Goal: Navigation & Orientation: Find specific page/section

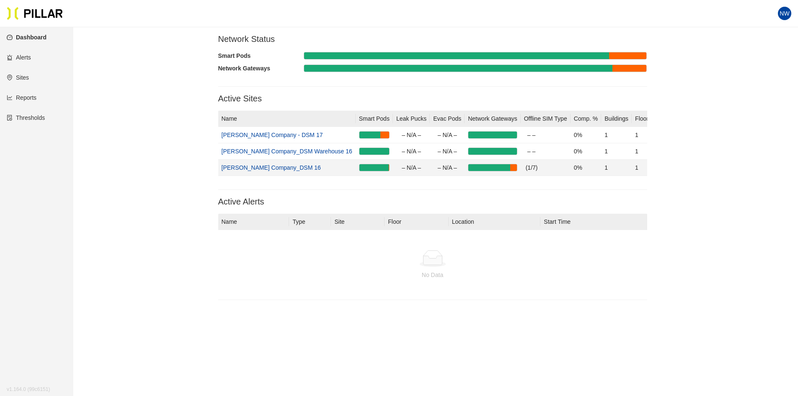
click at [276, 165] on link "[PERSON_NAME] Company_DSM 16" at bounding box center [271, 167] width 99 height 7
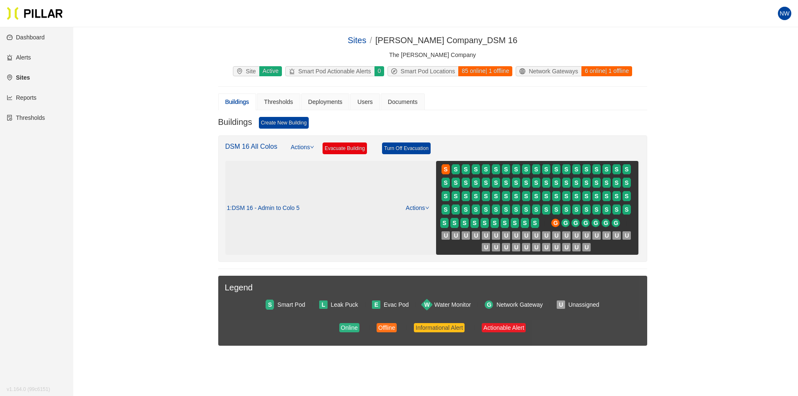
click at [489, 189] on span "S" at bounding box center [487, 182] width 10 height 13
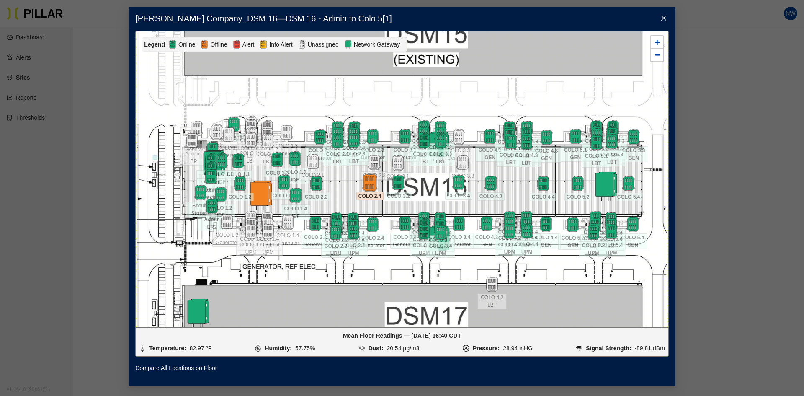
click at [374, 185] on img at bounding box center [370, 182] width 18 height 18
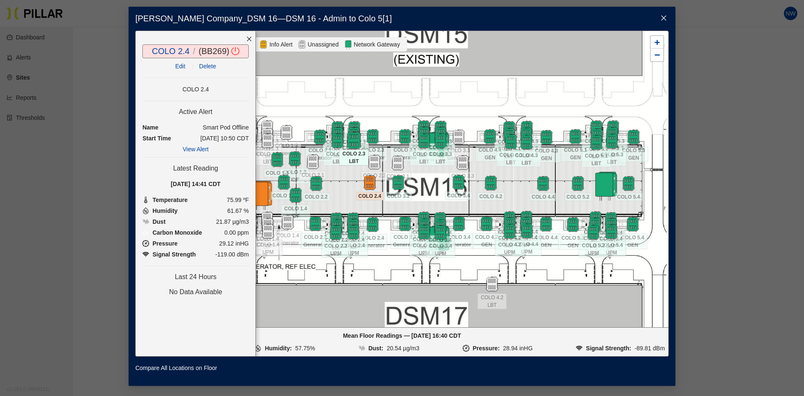
click at [356, 136] on img at bounding box center [354, 140] width 18 height 18
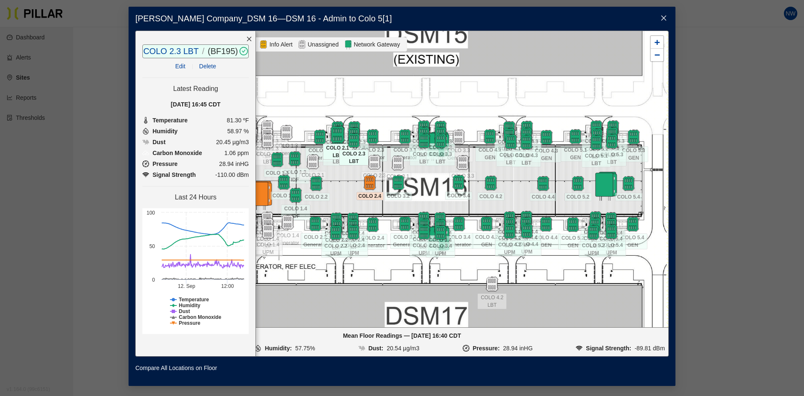
click at [337, 127] on img at bounding box center [338, 134] width 18 height 18
click at [316, 136] on img at bounding box center [320, 137] width 18 height 18
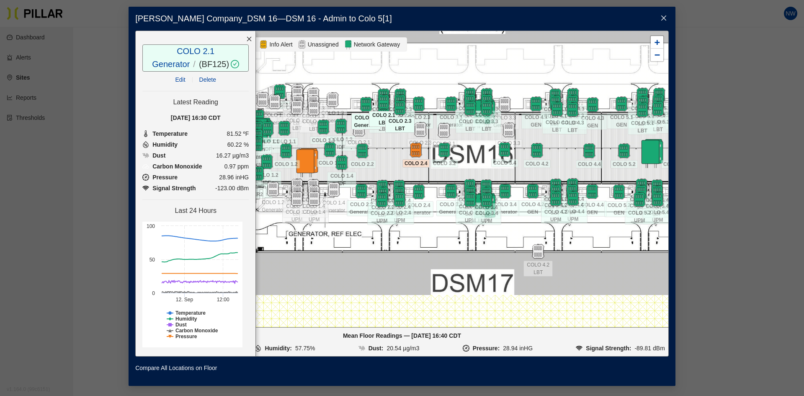
drag, startPoint x: 355, startPoint y: 185, endPoint x: 391, endPoint y: 165, distance: 41.7
click at [391, 165] on div at bounding box center [402, 179] width 533 height 296
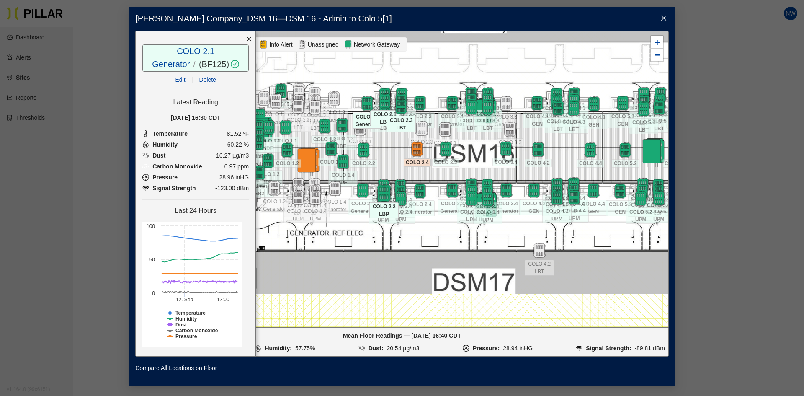
click at [384, 196] on img at bounding box center [384, 193] width 18 height 18
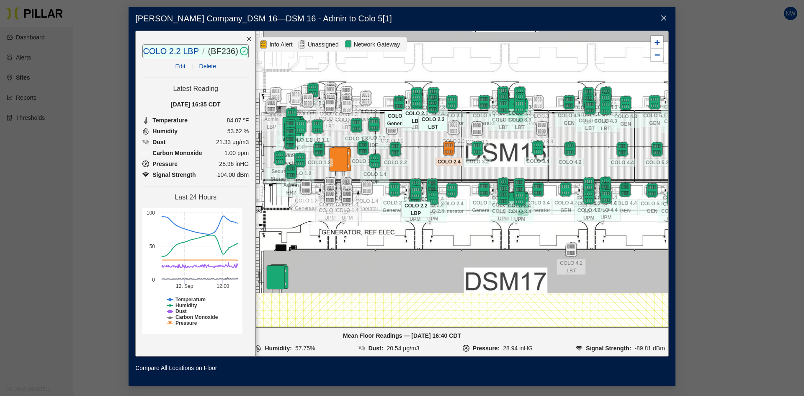
drag, startPoint x: 389, startPoint y: 161, endPoint x: 413, endPoint y: 160, distance: 23.5
click at [413, 160] on div at bounding box center [402, 179] width 533 height 296
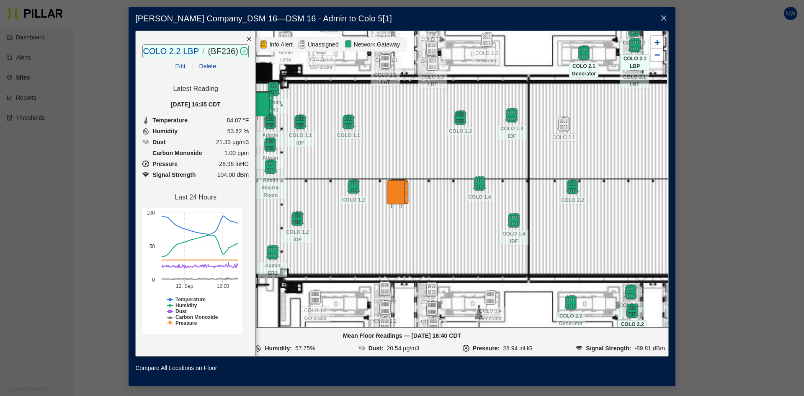
drag, startPoint x: 332, startPoint y: 95, endPoint x: 389, endPoint y: 150, distance: 79.1
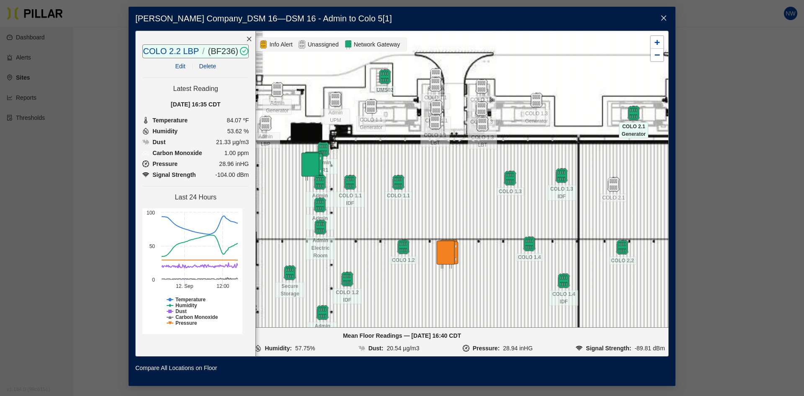
drag, startPoint x: 396, startPoint y: 112, endPoint x: 415, endPoint y: 145, distance: 38.9
click at [415, 145] on div at bounding box center [402, 179] width 533 height 296
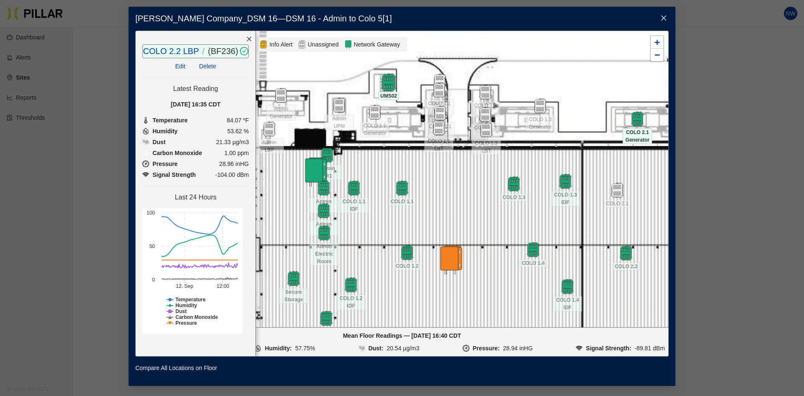
click at [393, 86] on img at bounding box center [389, 82] width 18 height 18
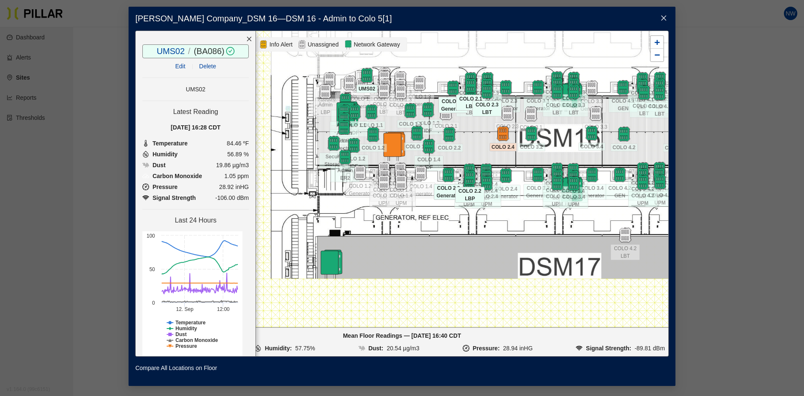
drag, startPoint x: 456, startPoint y: 197, endPoint x: 455, endPoint y: 193, distance: 4.5
click at [455, 193] on span "COLO 2.2 Generator" at bounding box center [448, 192] width 29 height 16
click at [341, 155] on img at bounding box center [345, 157] width 18 height 18
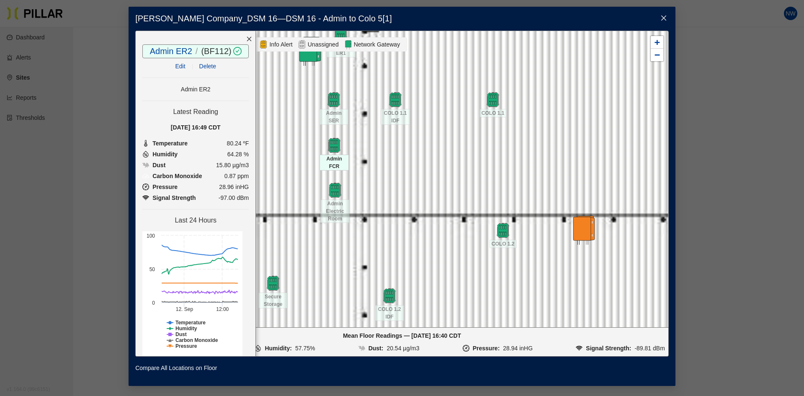
click at [344, 150] on div at bounding box center [333, 145] width 29 height 15
click at [339, 189] on img at bounding box center [335, 190] width 18 height 18
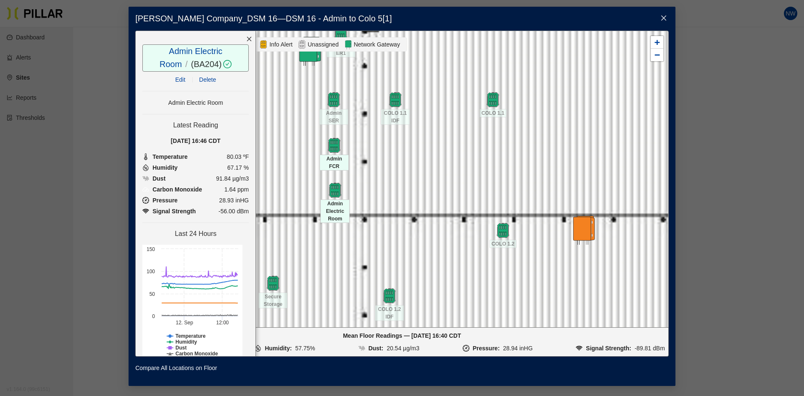
click at [330, 162] on span "Admin FCR" at bounding box center [333, 163] width 29 height 16
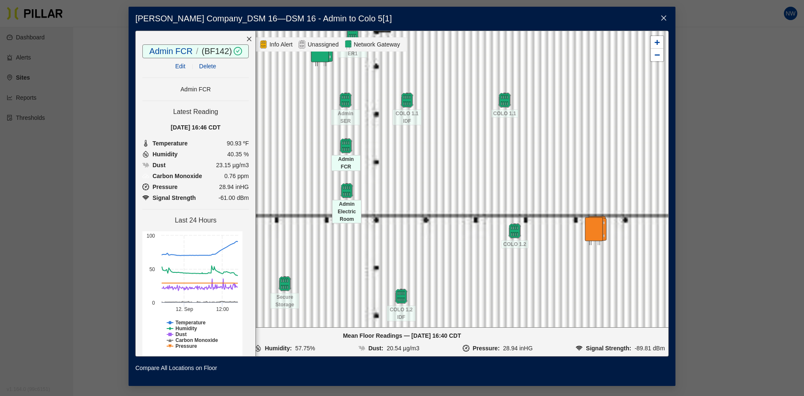
drag, startPoint x: 379, startPoint y: 160, endPoint x: 391, endPoint y: 160, distance: 11.7
click at [391, 160] on div at bounding box center [402, 179] width 533 height 296
click at [354, 106] on div at bounding box center [345, 100] width 29 height 15
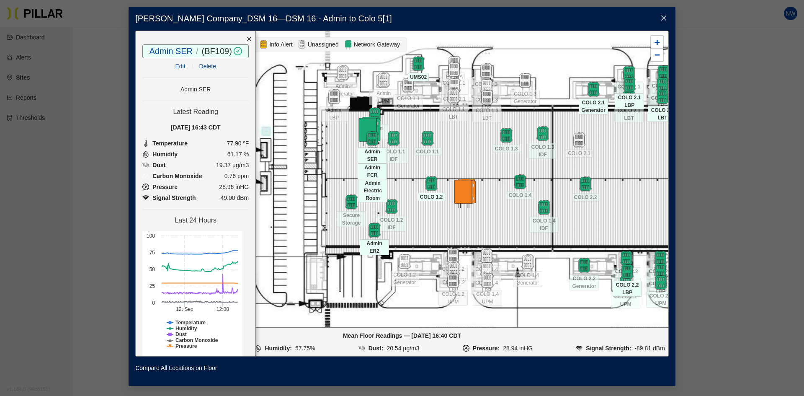
click at [426, 195] on span "COLO 1.2" at bounding box center [431, 197] width 27 height 8
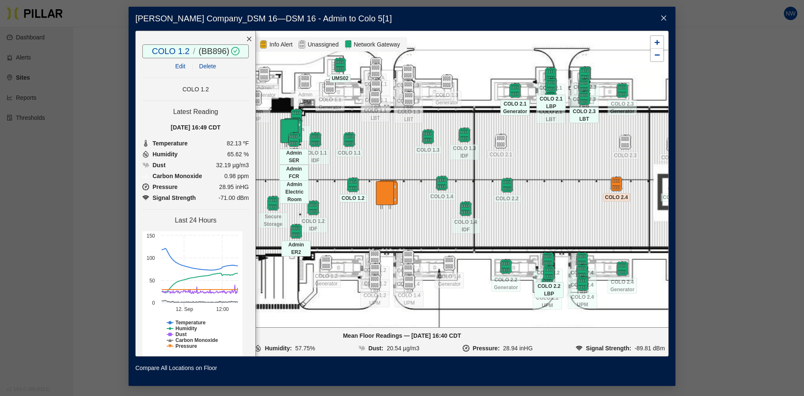
drag, startPoint x: 441, startPoint y: 213, endPoint x: 396, endPoint y: 205, distance: 45.8
click at [366, 213] on div at bounding box center [402, 179] width 533 height 296
click at [439, 190] on div "COLO 1.4" at bounding box center [441, 182] width 29 height 15
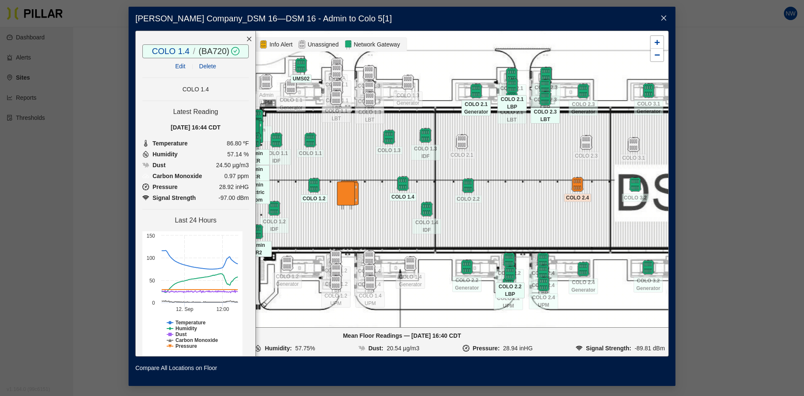
drag, startPoint x: 411, startPoint y: 246, endPoint x: 395, endPoint y: 245, distance: 15.9
click at [395, 245] on div at bounding box center [402, 179] width 533 height 296
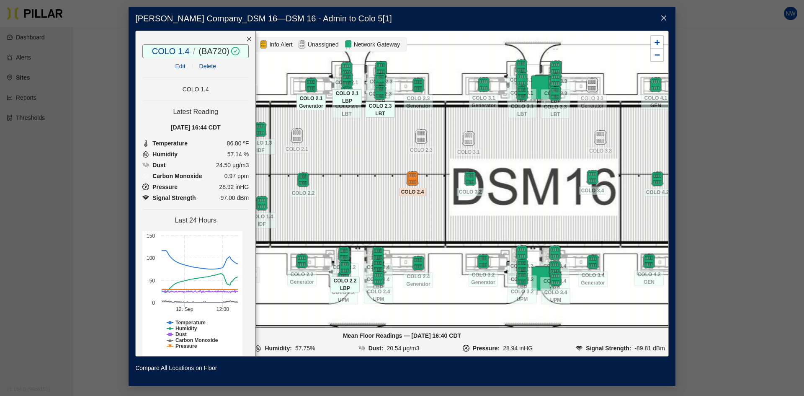
drag, startPoint x: 500, startPoint y: 224, endPoint x: 350, endPoint y: 219, distance: 149.6
click at [350, 219] on div at bounding box center [402, 179] width 533 height 296
click at [466, 180] on img at bounding box center [470, 178] width 18 height 18
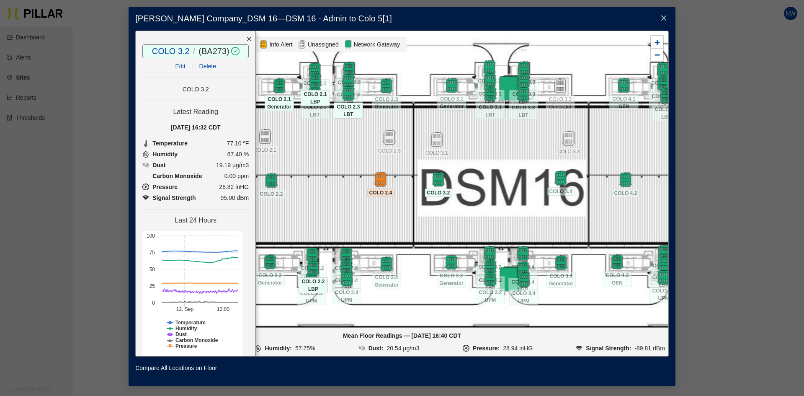
drag, startPoint x: 420, startPoint y: 215, endPoint x: 389, endPoint y: 216, distance: 30.6
click at [389, 216] on div at bounding box center [402, 179] width 533 height 296
click at [425, 194] on span "COLO 3.2" at bounding box center [438, 192] width 27 height 8
click at [437, 179] on img at bounding box center [438, 179] width 18 height 18
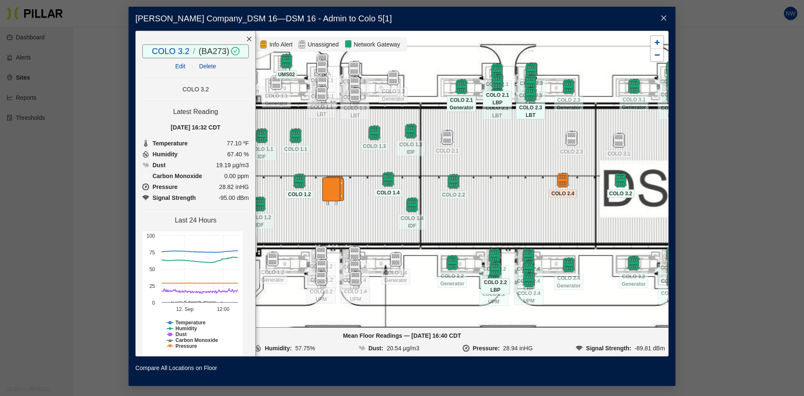
drag, startPoint x: 345, startPoint y: 205, endPoint x: 528, endPoint y: 205, distance: 182.6
click at [528, 205] on div at bounding box center [402, 179] width 533 height 296
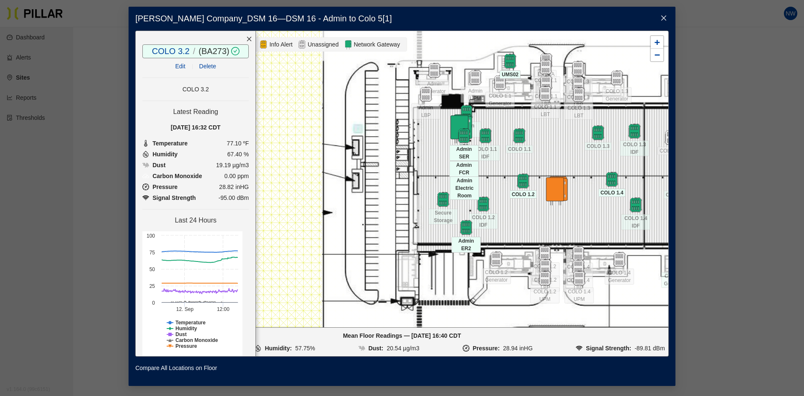
drag, startPoint x: 363, startPoint y: 216, endPoint x: 586, endPoint y: 216, distance: 223.6
click at [586, 216] on div at bounding box center [402, 179] width 533 height 296
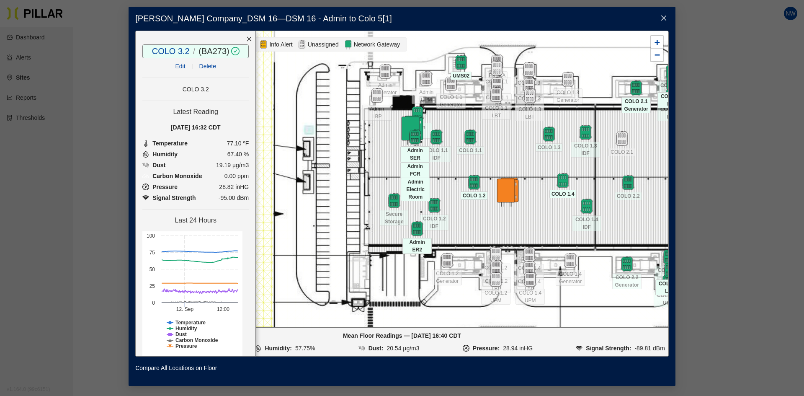
drag, startPoint x: 507, startPoint y: 179, endPoint x: 456, endPoint y: 180, distance: 50.3
click at [456, 180] on div at bounding box center [402, 179] width 533 height 296
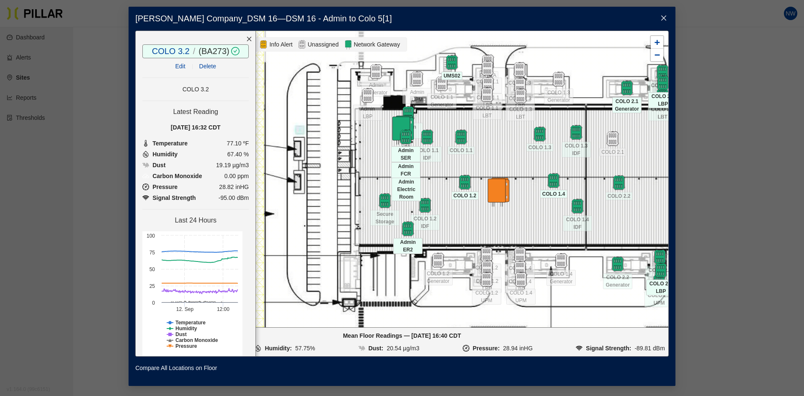
drag, startPoint x: 467, startPoint y: 168, endPoint x: 436, endPoint y: 167, distance: 31.0
click at [436, 167] on div at bounding box center [402, 179] width 533 height 296
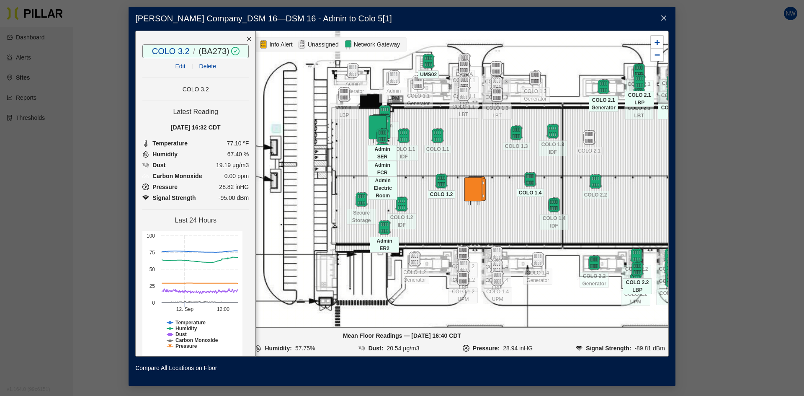
click at [382, 153] on img at bounding box center [383, 151] width 18 height 18
click at [377, 234] on img at bounding box center [385, 227] width 18 height 18
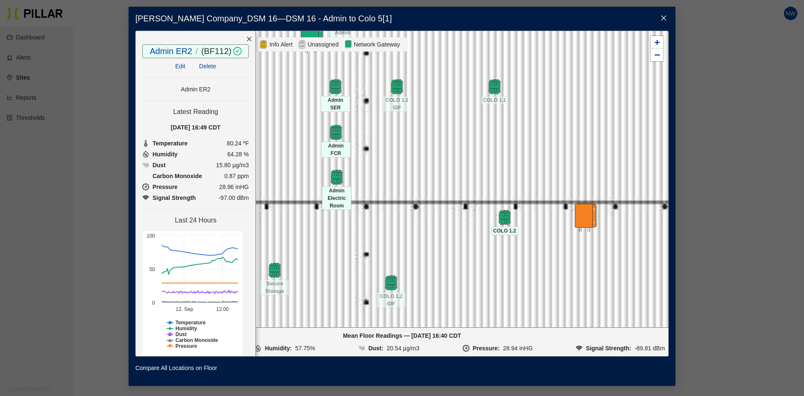
drag, startPoint x: 395, startPoint y: 130, endPoint x: 396, endPoint y: 175, distance: 45.6
click at [396, 175] on div at bounding box center [402, 179] width 533 height 296
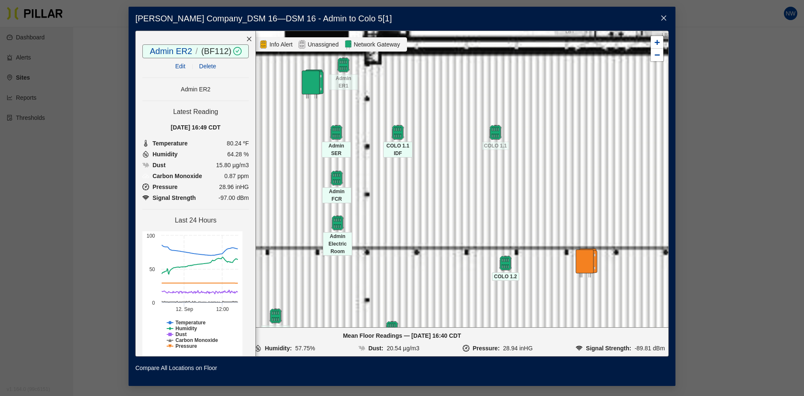
click at [394, 143] on span "COLO 1.1 IDF" at bounding box center [397, 150] width 29 height 16
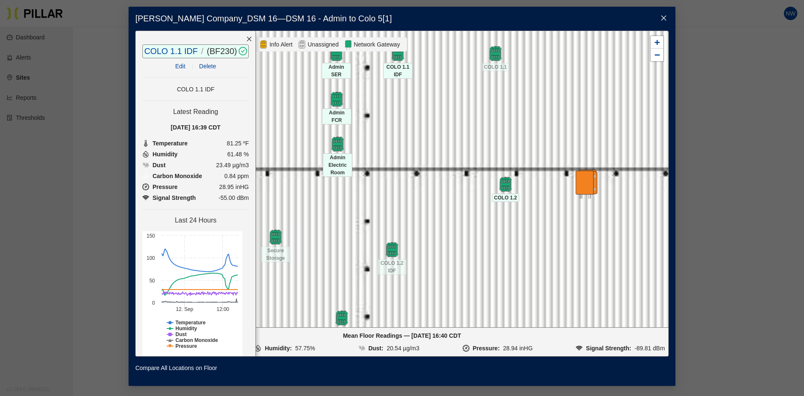
drag, startPoint x: 446, startPoint y: 227, endPoint x: 446, endPoint y: 148, distance: 78.3
click at [446, 147] on div at bounding box center [402, 179] width 533 height 296
click at [397, 251] on img at bounding box center [392, 248] width 18 height 18
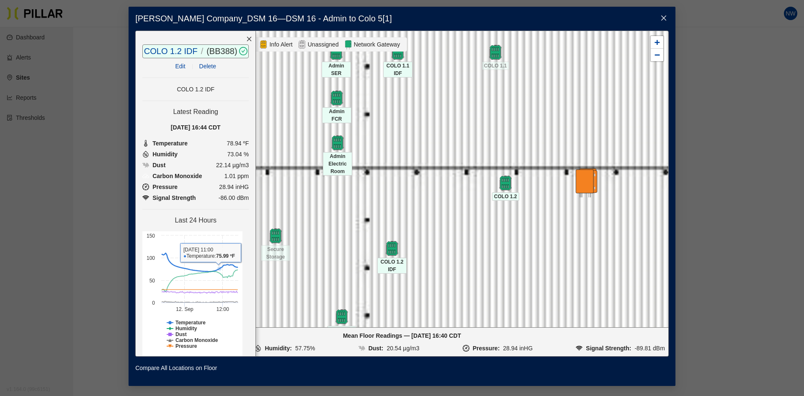
click at [339, 281] on div at bounding box center [402, 179] width 533 height 296
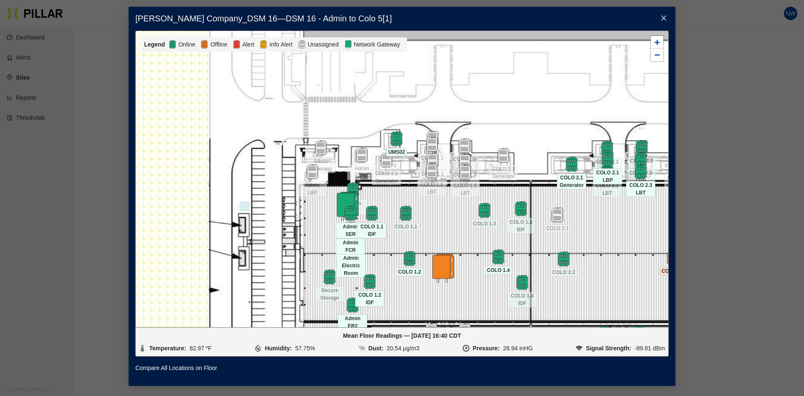
click at [364, 221] on div "COLO 1.1 IDF" at bounding box center [371, 230] width 29 height 18
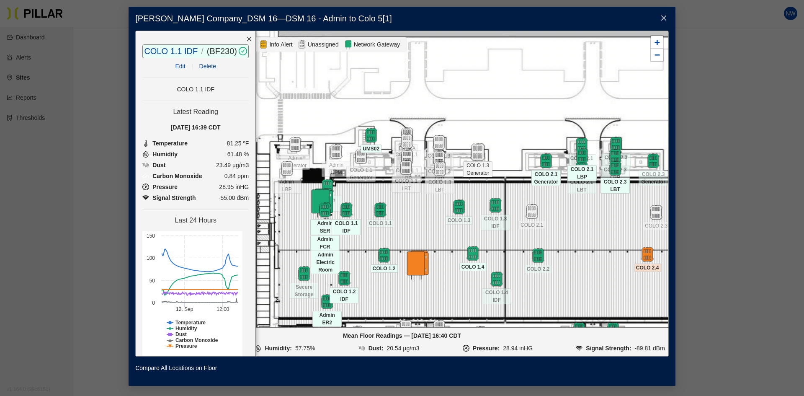
drag, startPoint x: 501, startPoint y: 152, endPoint x: 364, endPoint y: 132, distance: 137.9
click at [469, 143] on img at bounding box center [478, 152] width 18 height 18
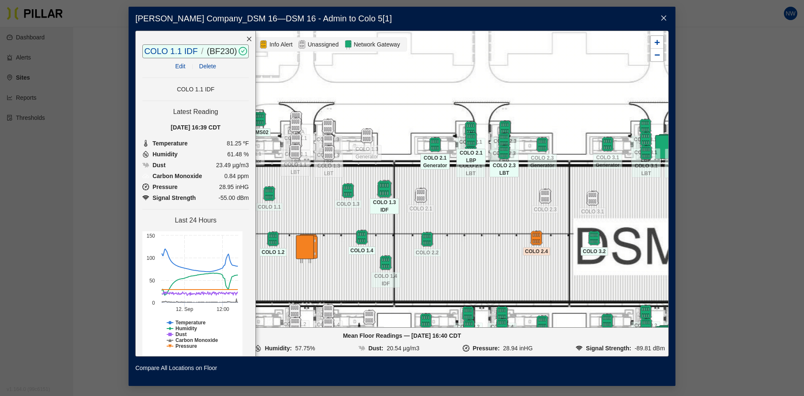
click at [383, 194] on img at bounding box center [384, 189] width 18 height 18
click at [390, 261] on img at bounding box center [385, 262] width 18 height 18
click at [246, 40] on icon "close" at bounding box center [249, 39] width 6 height 6
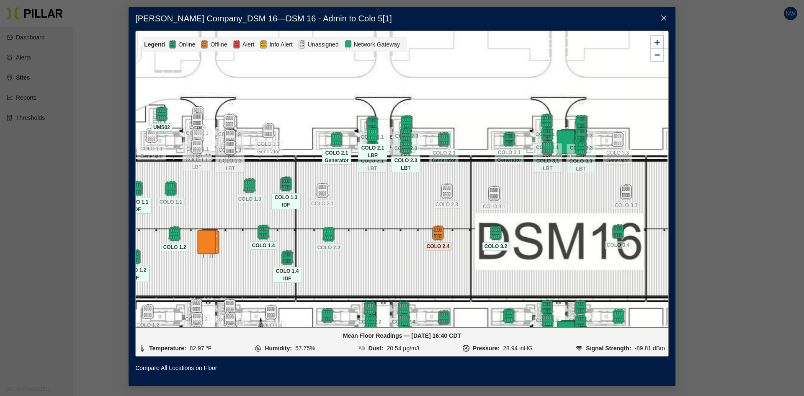
drag, startPoint x: 396, startPoint y: 231, endPoint x: 335, endPoint y: 219, distance: 62.6
click at [335, 219] on div at bounding box center [402, 179] width 533 height 296
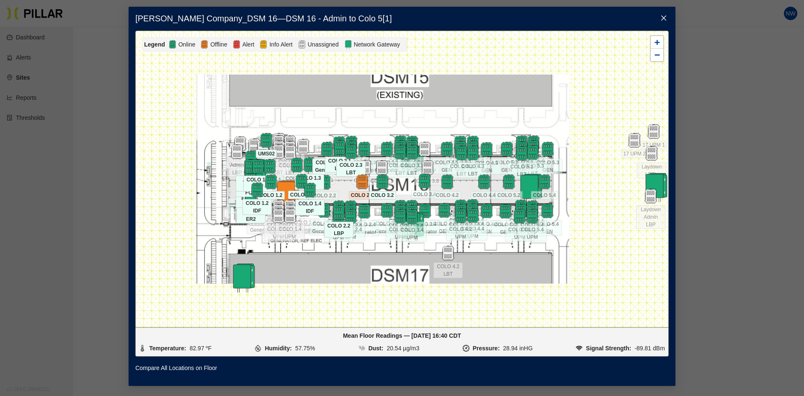
click at [662, 18] on icon "close" at bounding box center [663, 18] width 7 height 7
